Goal: Information Seeking & Learning: Learn about a topic

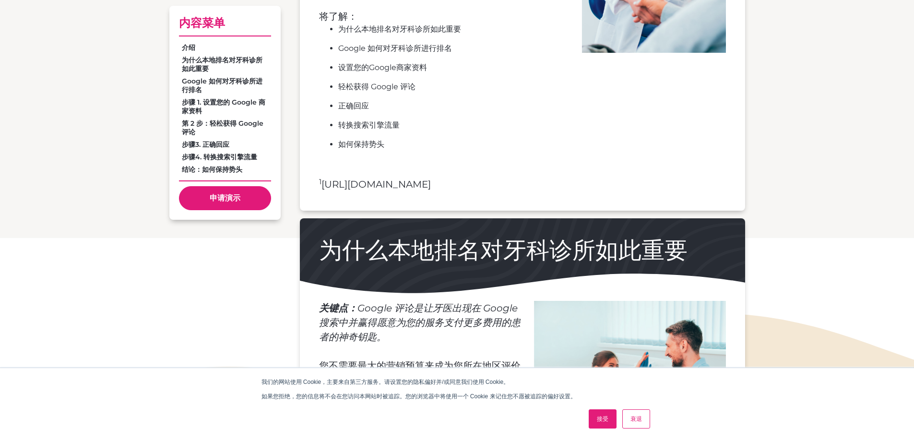
scroll to position [528, 0]
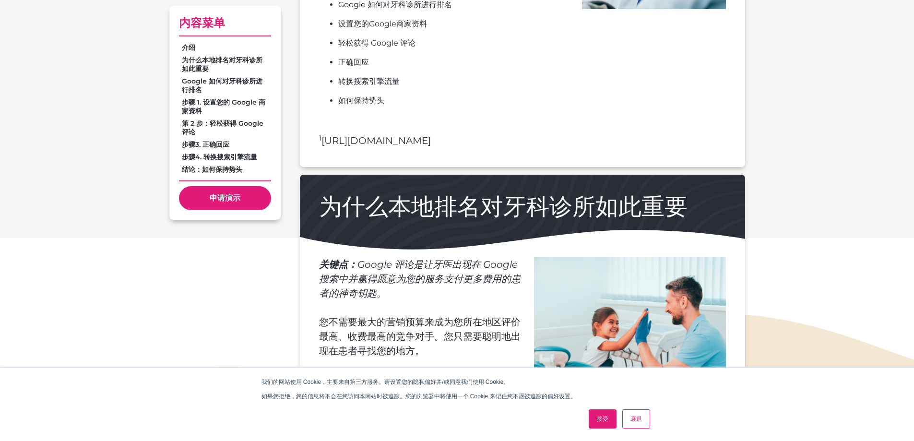
click at [600, 418] on font "接受" at bounding box center [603, 419] width 12 height 7
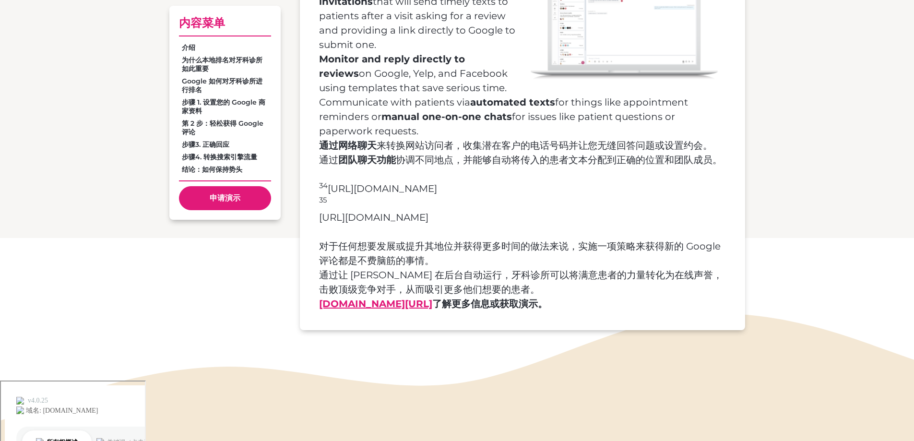
scroll to position [10282, 0]
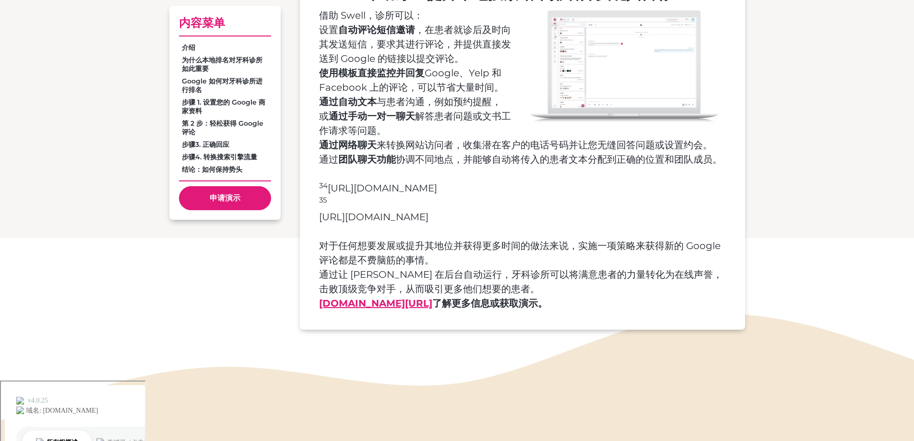
click at [395, 309] on font "请访问www.swellcx.com" at bounding box center [375, 304] width 113 height 12
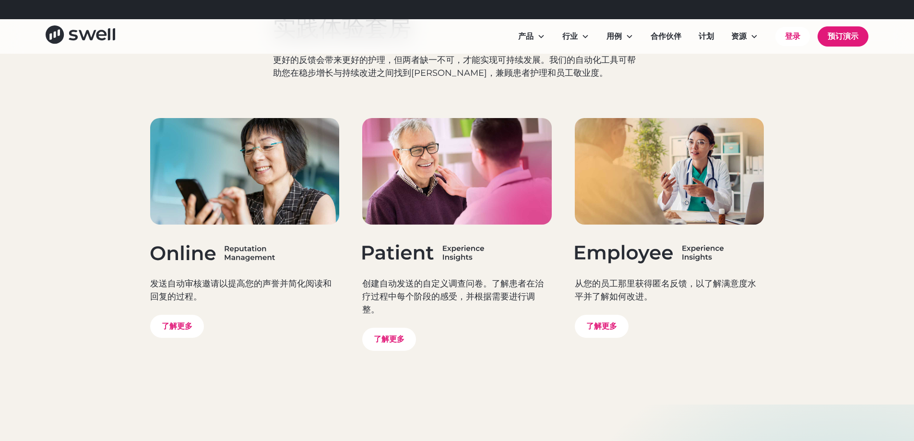
scroll to position [3466, 0]
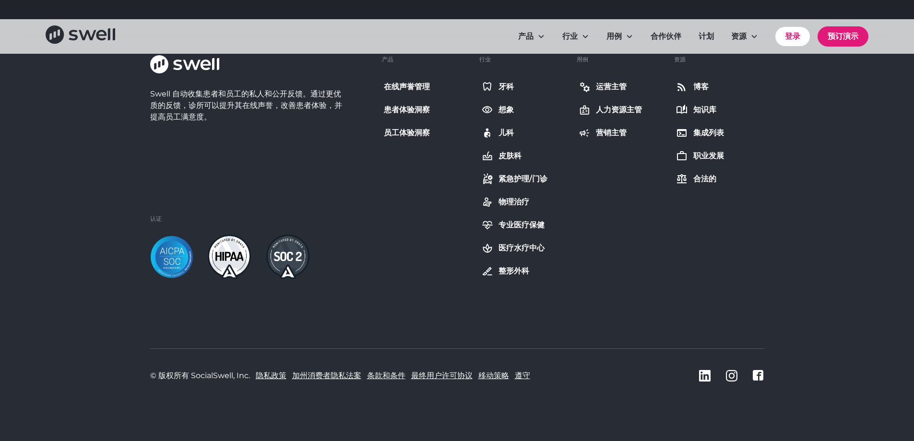
click at [513, 153] on font "皮肤科" at bounding box center [510, 155] width 23 height 9
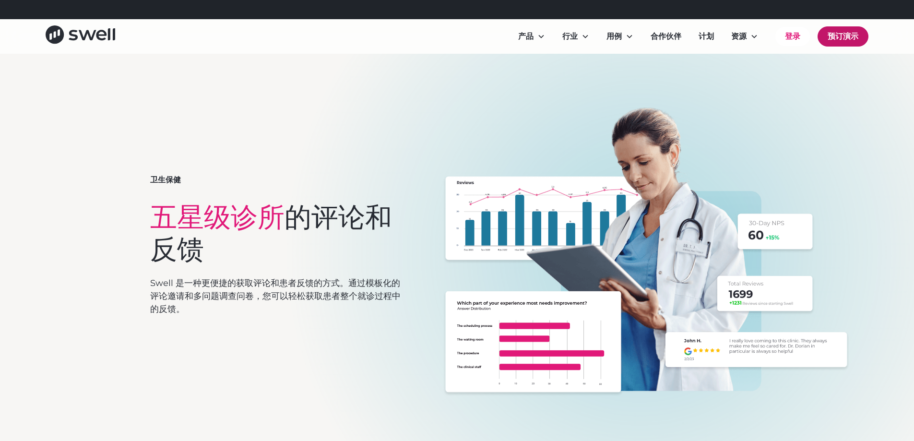
click at [847, 33] on font "预订演示" at bounding box center [843, 36] width 31 height 9
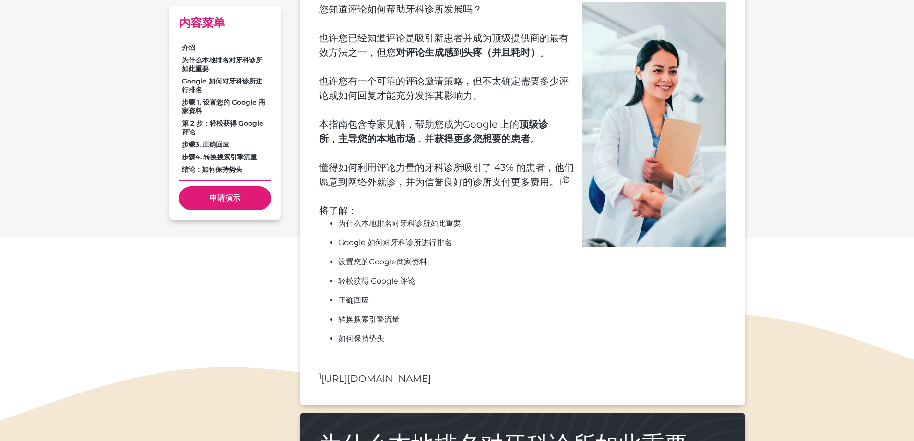
scroll to position [432, 0]
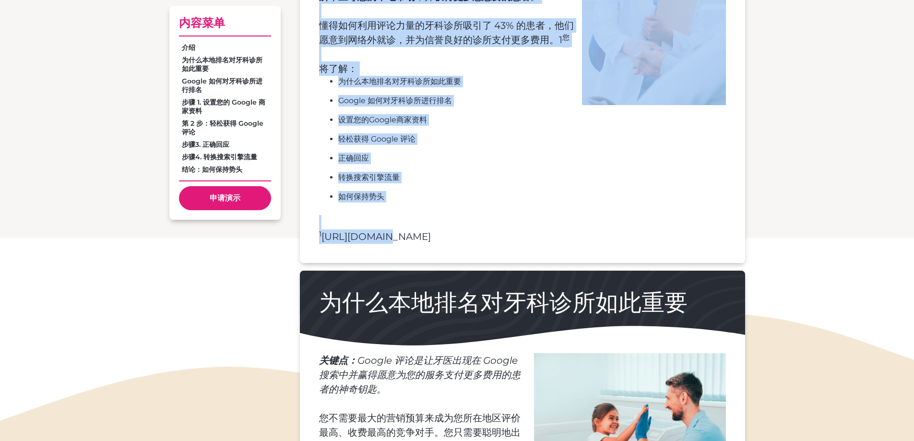
drag, startPoint x: 379, startPoint y: 237, endPoint x: 267, endPoint y: 239, distance: 111.4
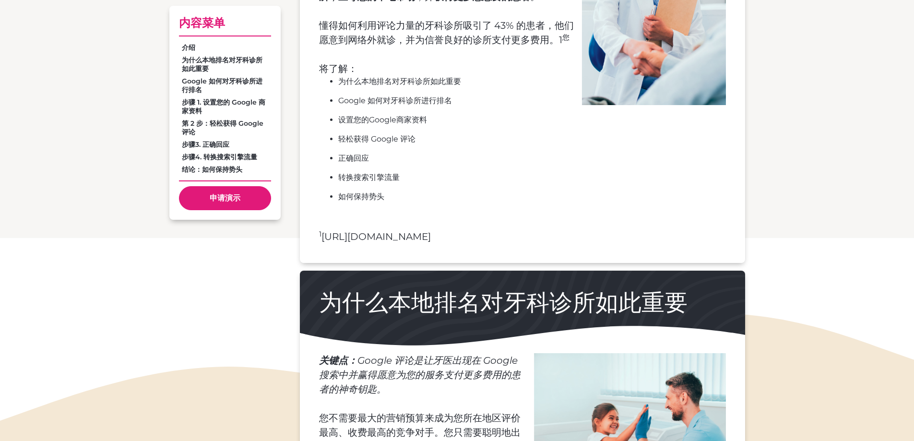
click at [391, 245] on div "您知道评论如何帮助牙科诊所发展吗？ 也许您已经知道评论是吸引新患者并成为顶级提供商的最有效方法之一，但您 对评论生成感到头疼（并且耗时） 。 也许您有一个可靠…" at bounding box center [522, 59] width 445 height 408
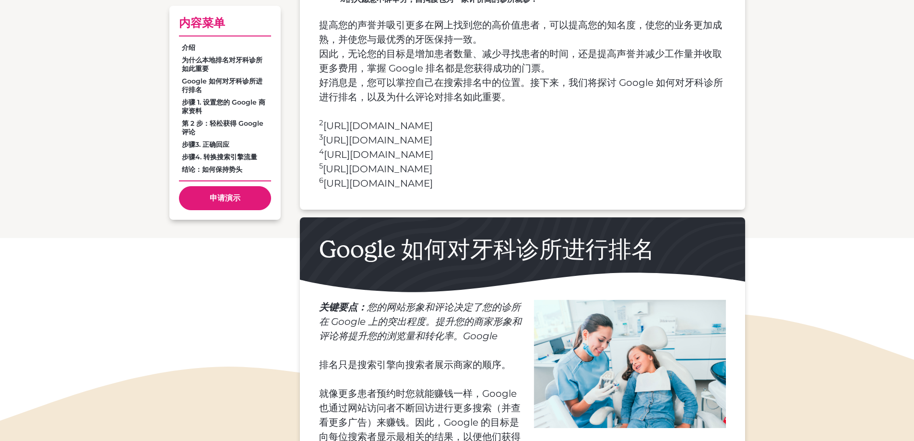
scroll to position [1248, 0]
